Goal: Transaction & Acquisition: Purchase product/service

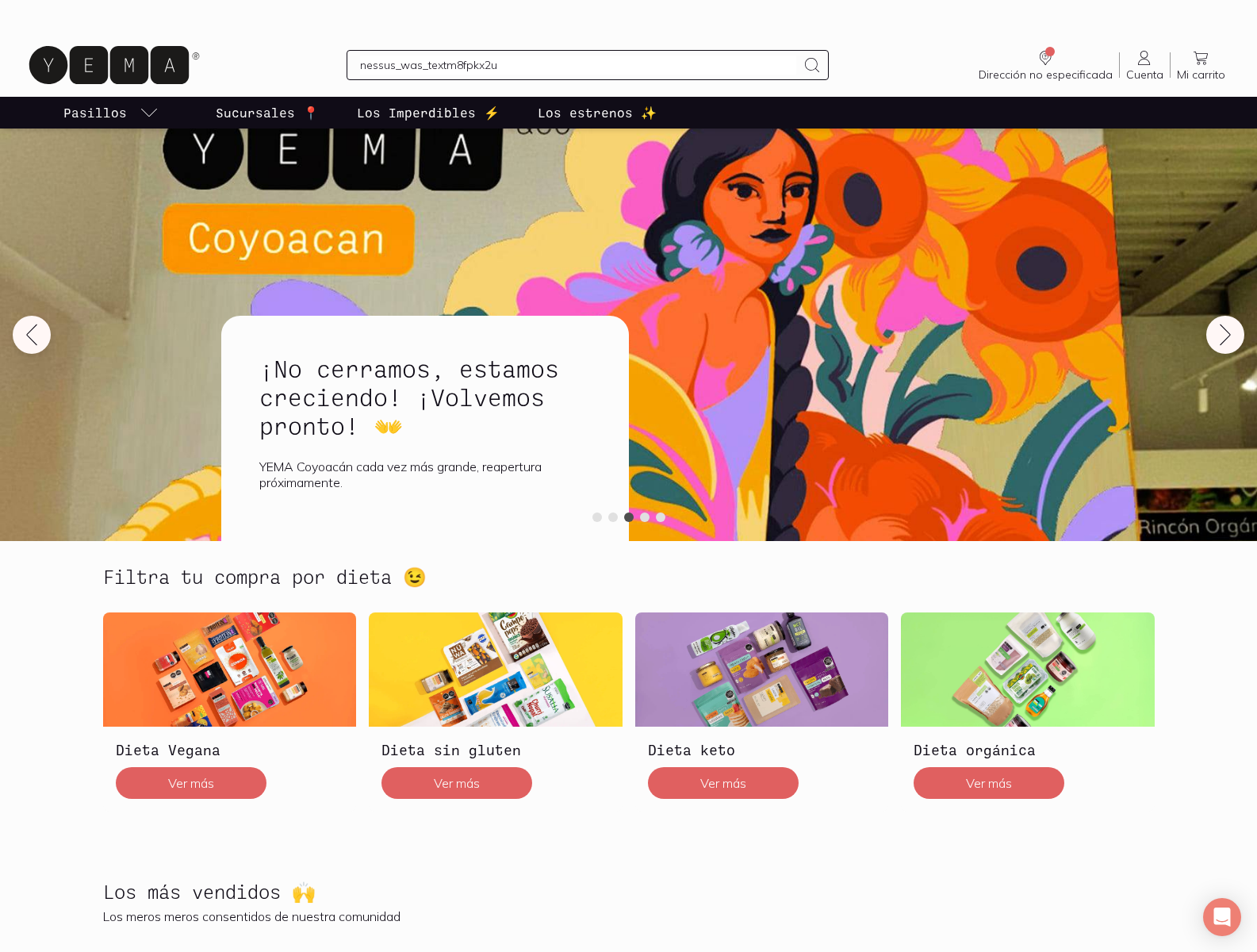
type input "nessus_was_textm8fpkx2u"
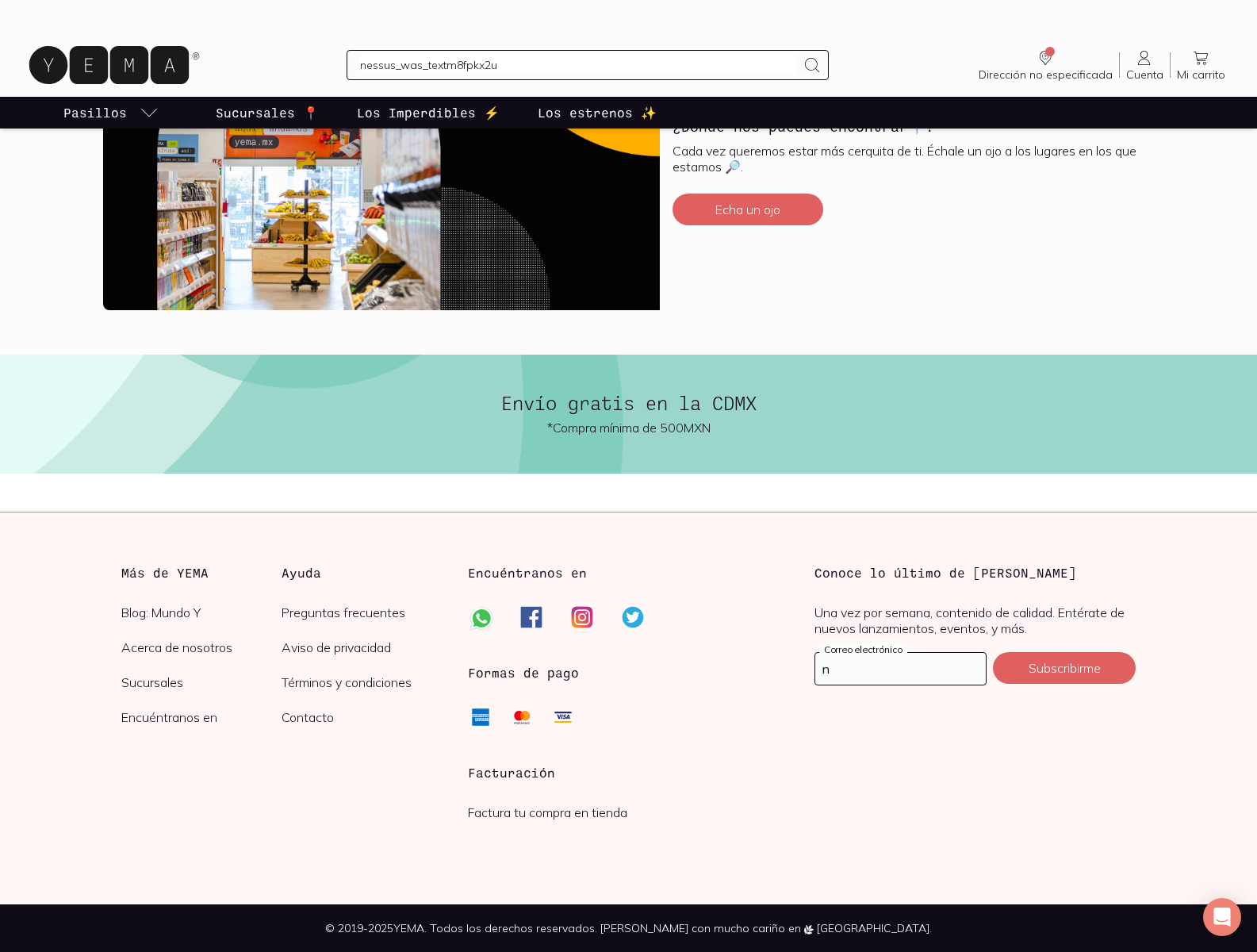
scroll to position [1223, 0]
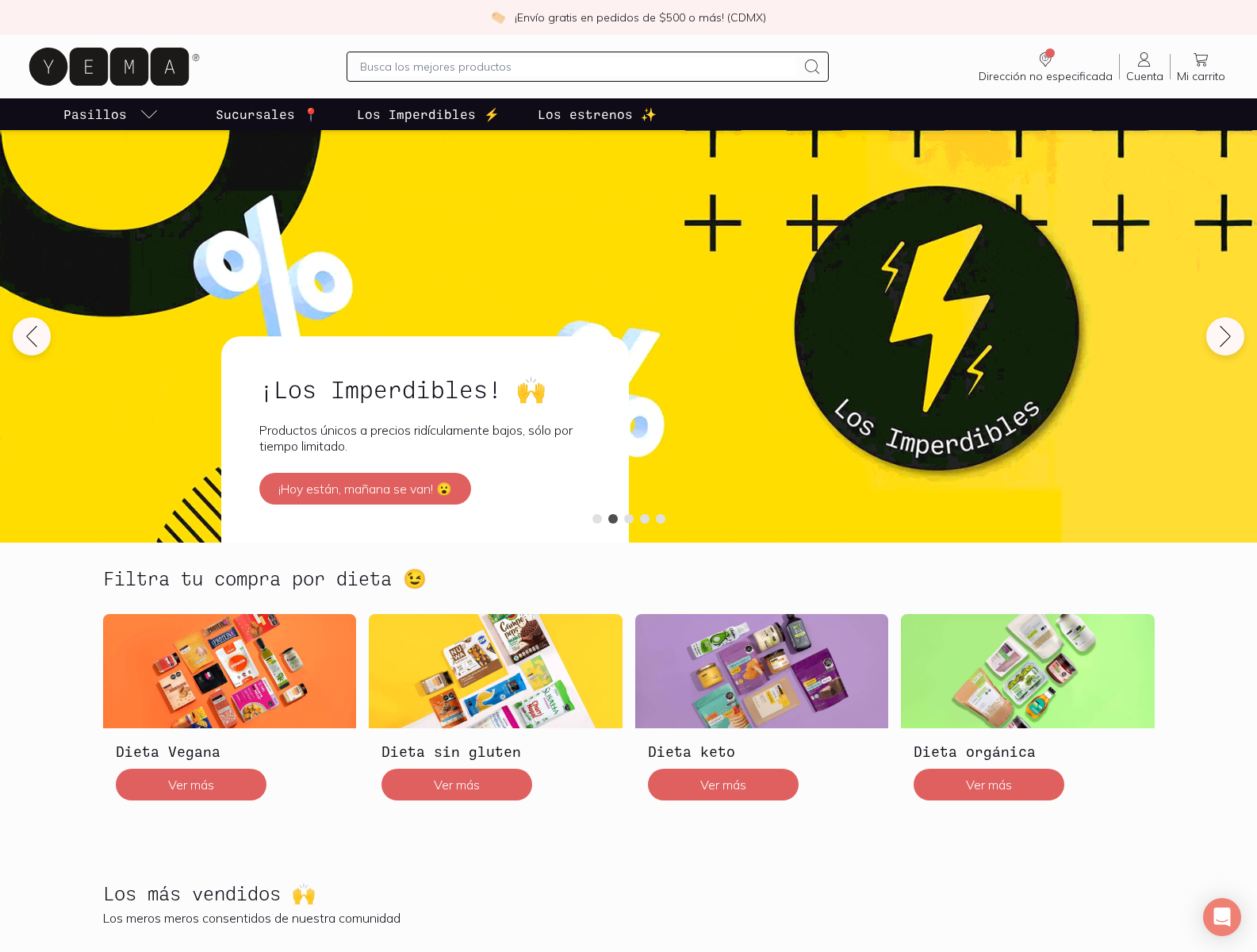
scroll to position [1827, 0]
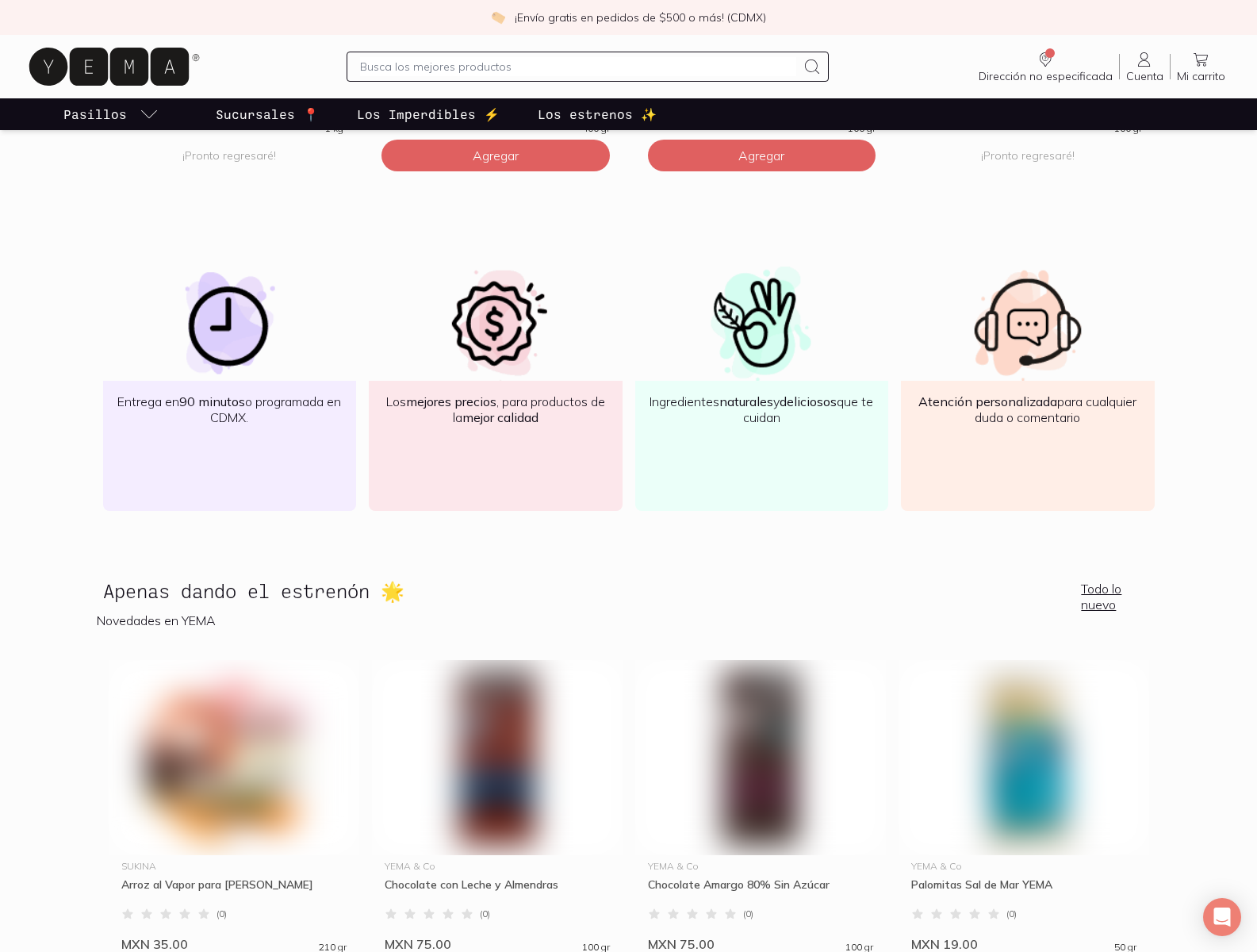
click at [497, 806] on img at bounding box center [497, 757] width 250 height 195
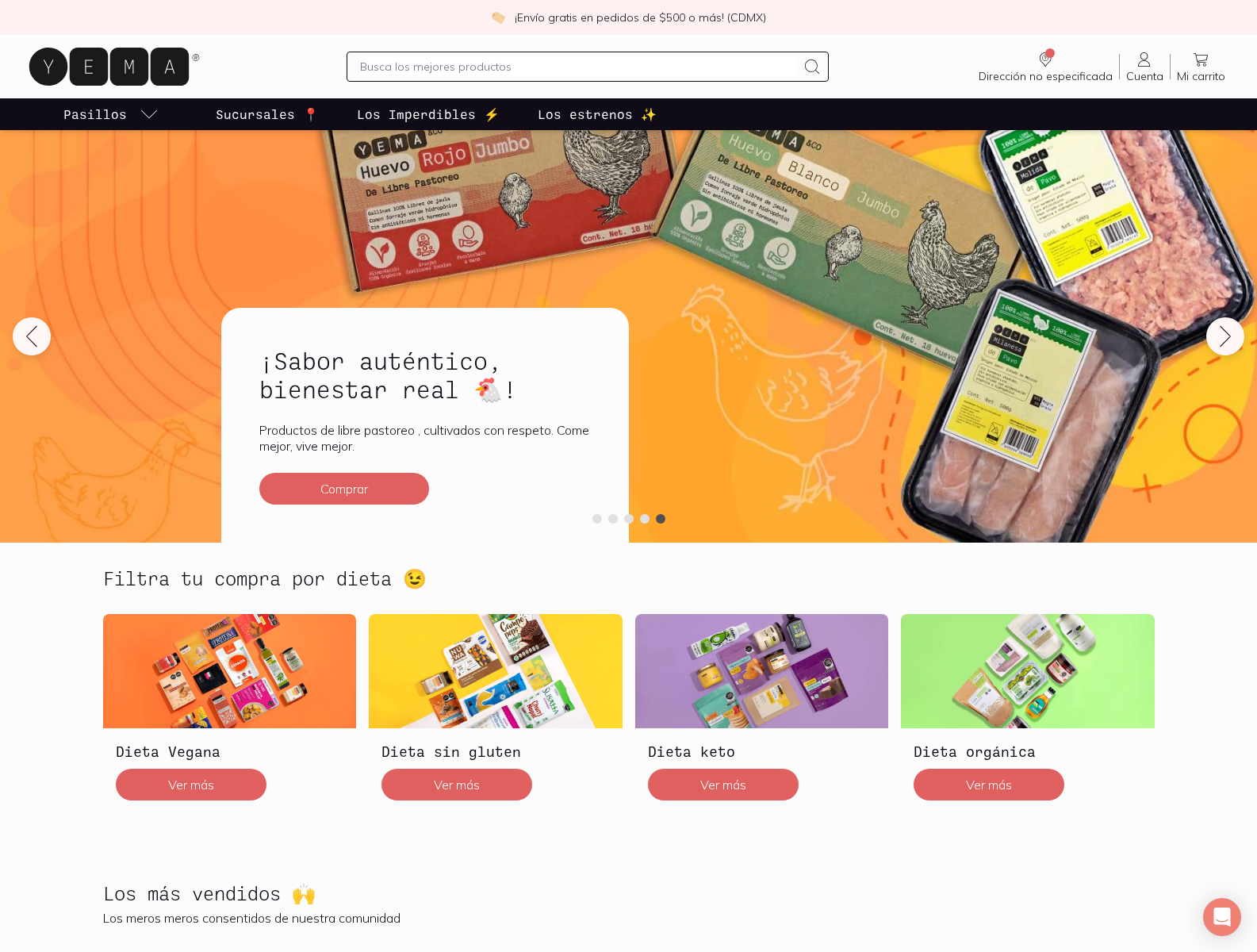
click at [1050, 54] on span "Dirección no especificada" at bounding box center [1050, 54] width 10 height 10
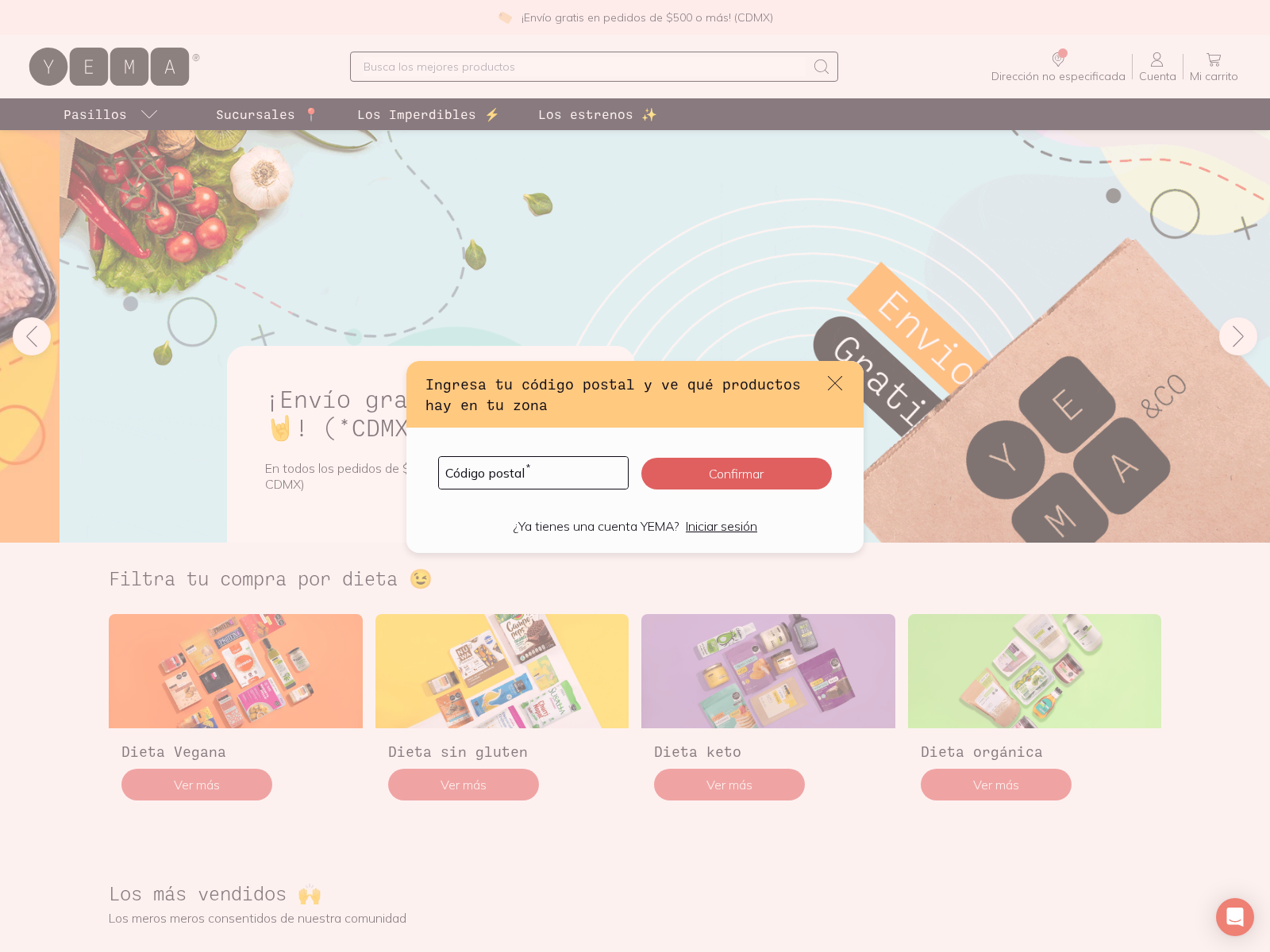
click at [727, 474] on button "Confirmar" at bounding box center [736, 474] width 190 height 32
